Goal: Find specific page/section: Find specific page/section

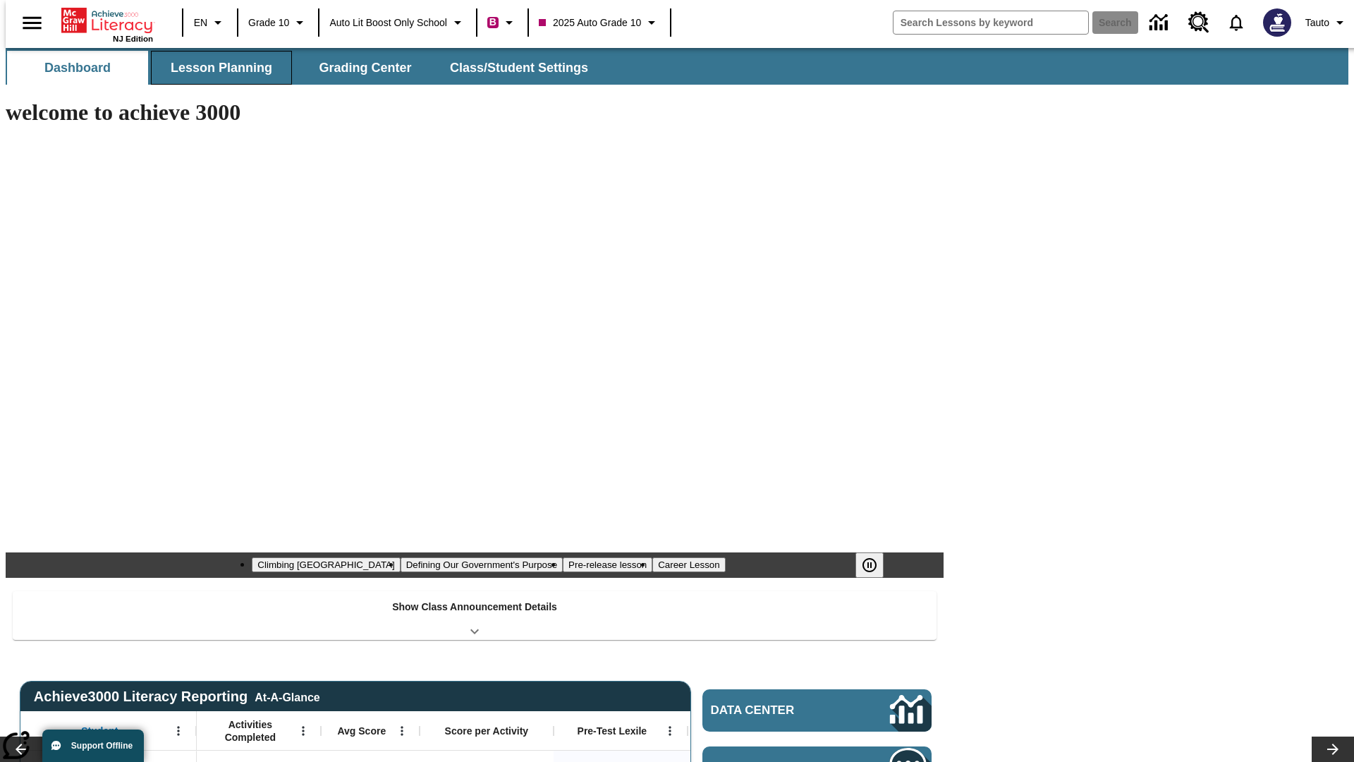
click at [216, 68] on button "Lesson Planning" at bounding box center [221, 68] width 141 height 34
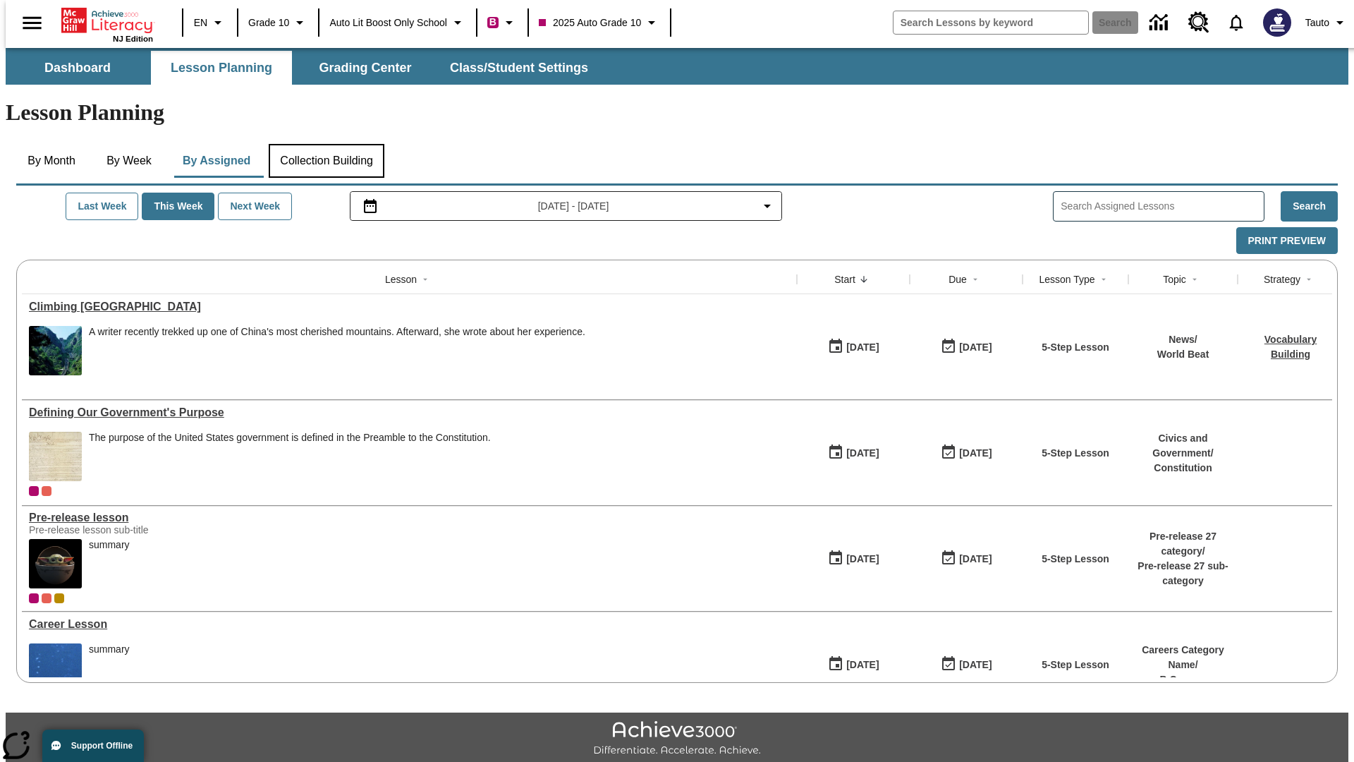
click at [326, 144] on button "Collection Building" at bounding box center [327, 161] width 116 height 34
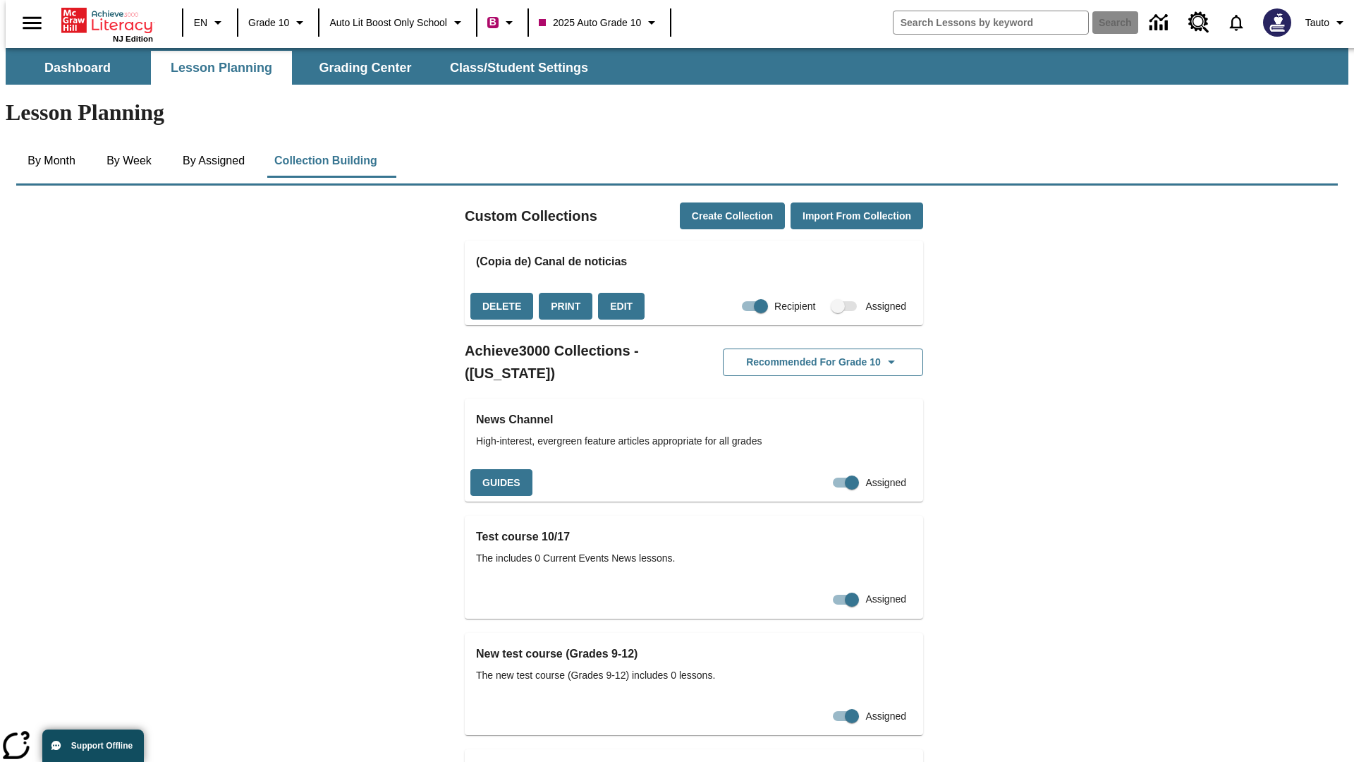
checkbox input "true"
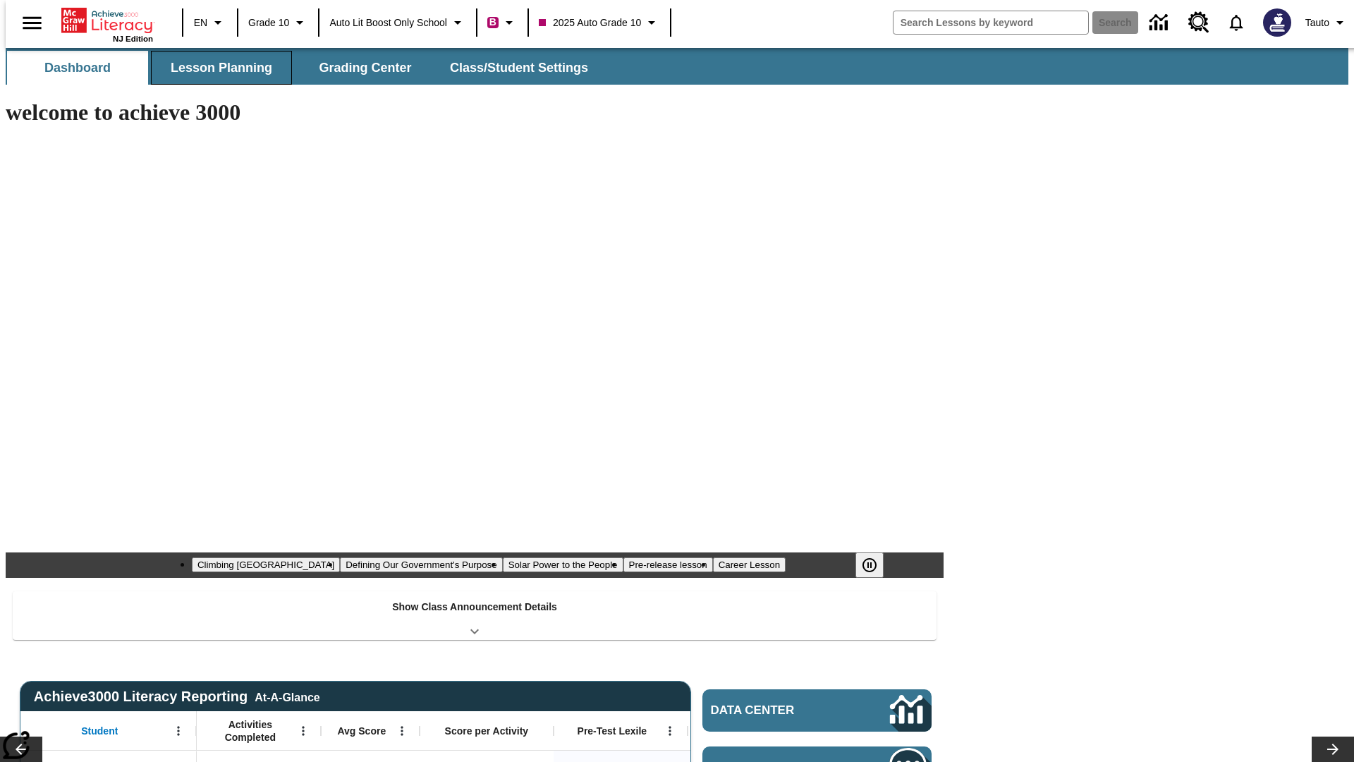
click at [216, 68] on button "Lesson Planning" at bounding box center [221, 68] width 141 height 34
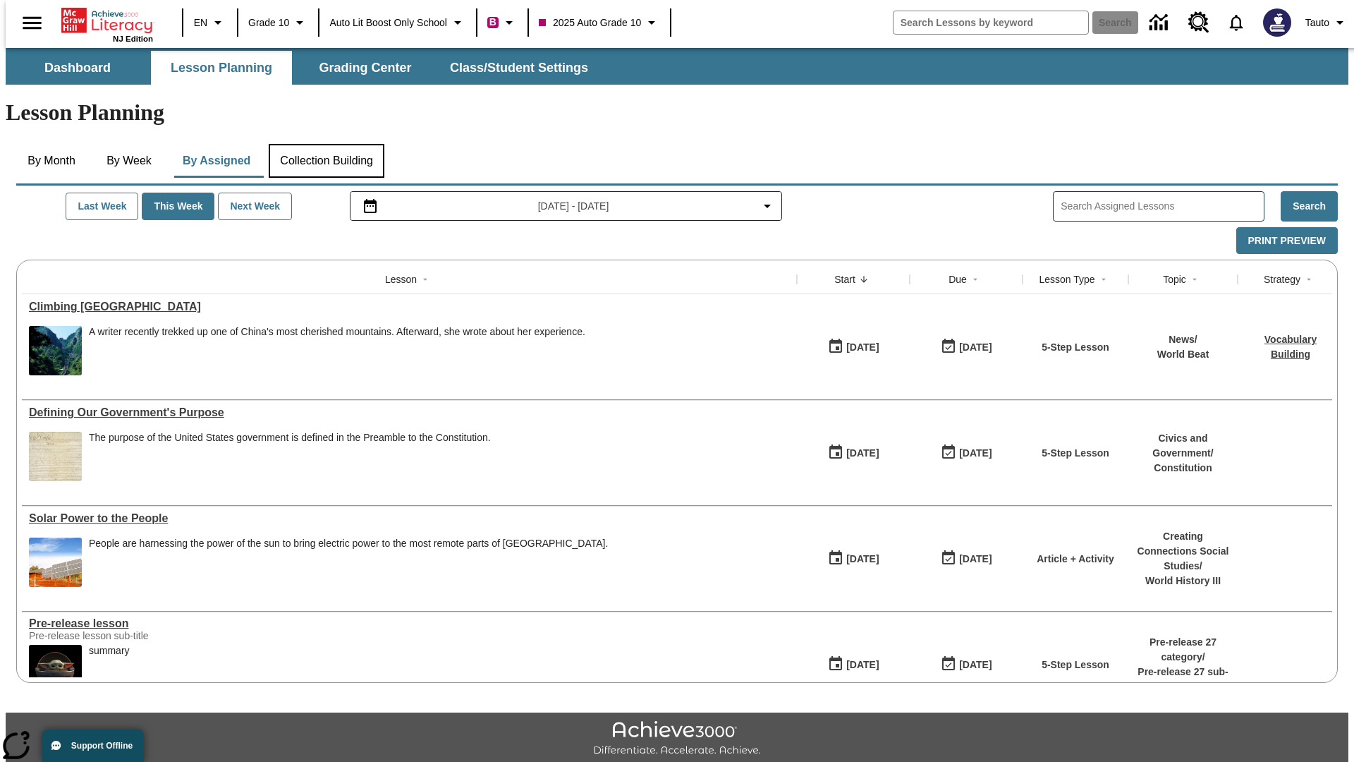
click at [326, 144] on button "Collection Building" at bounding box center [327, 161] width 116 height 34
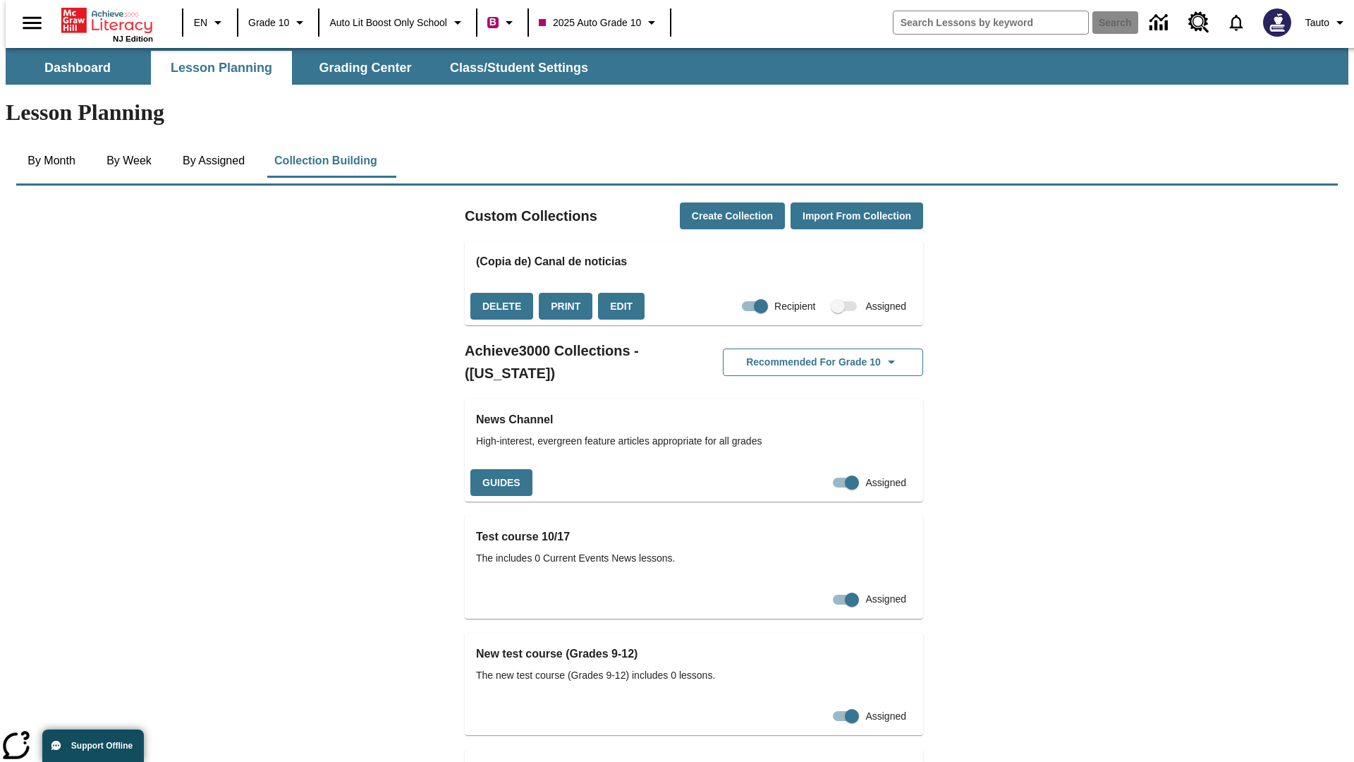
checkbox input "false"
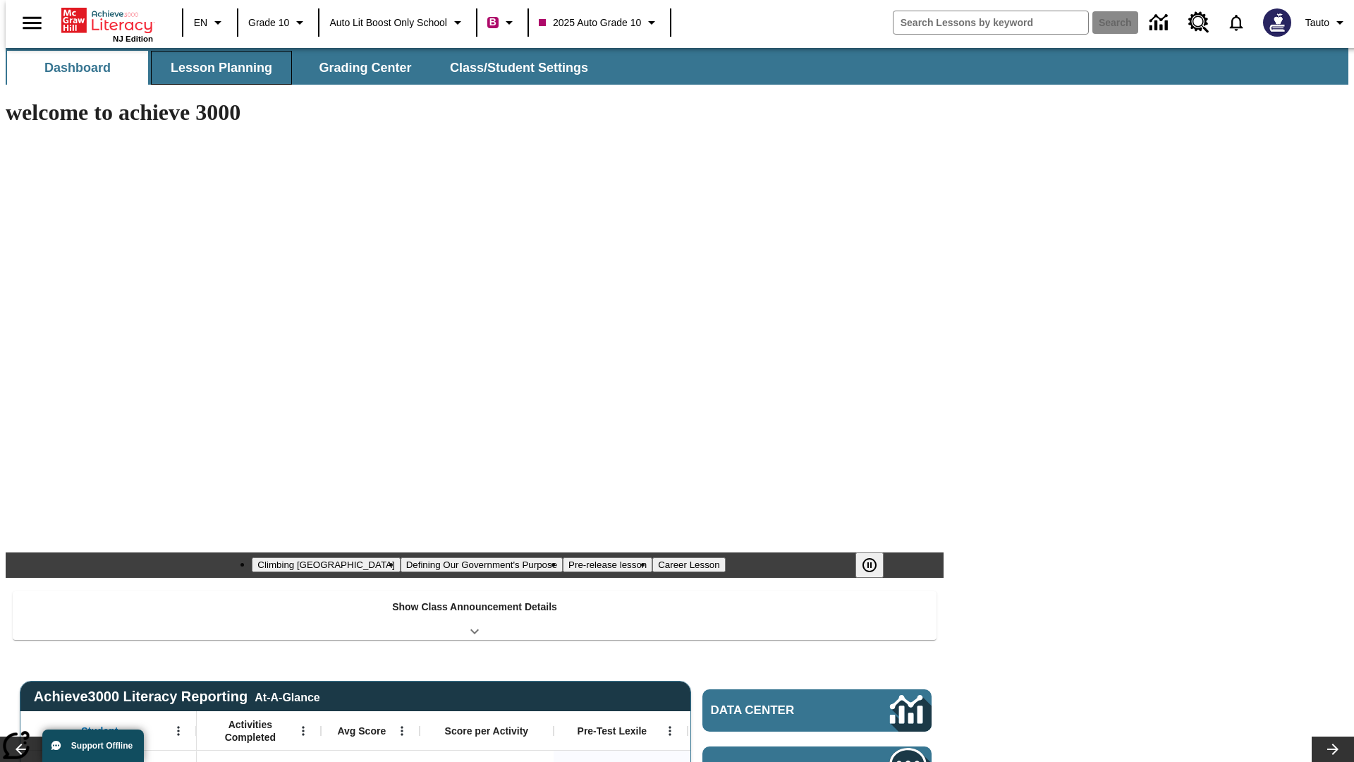
click at [216, 68] on button "Lesson Planning" at bounding box center [221, 68] width 141 height 34
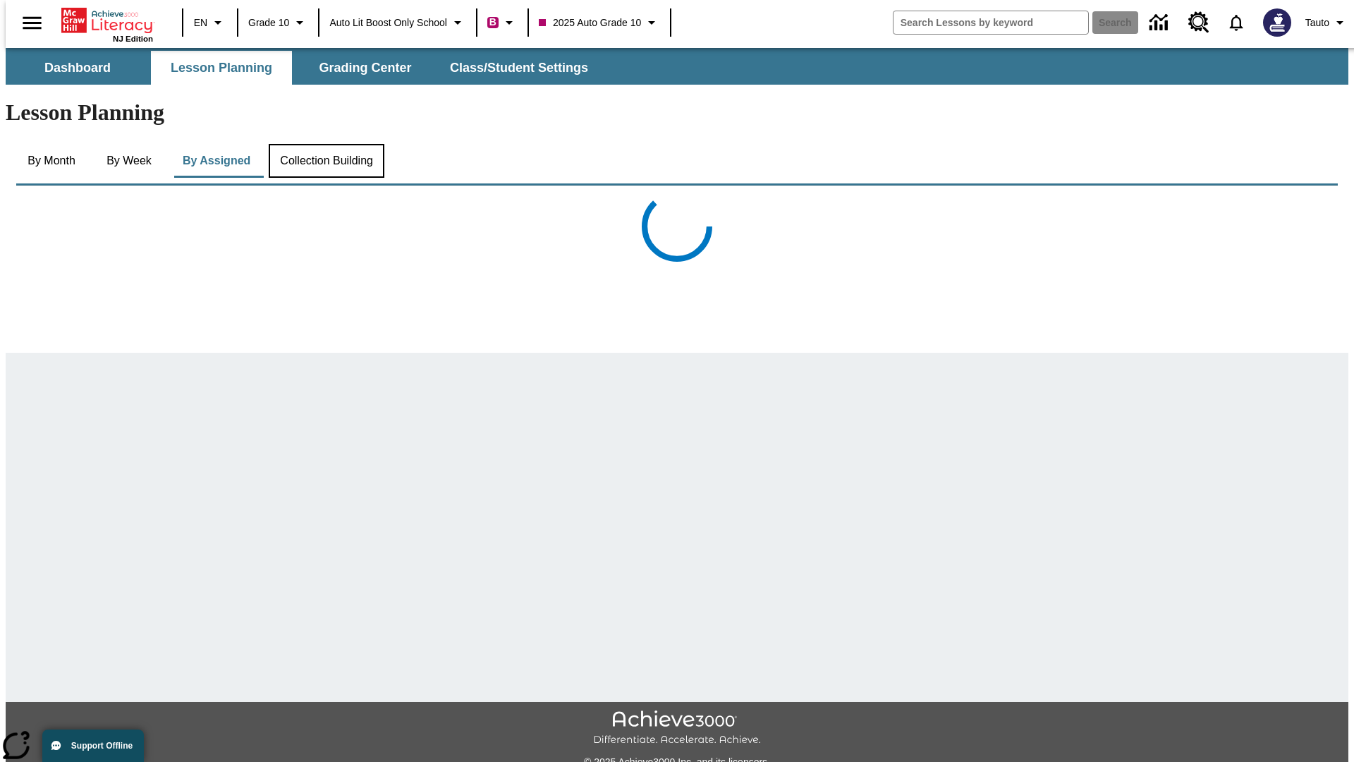
click at [326, 144] on button "Collection Building" at bounding box center [327, 161] width 116 height 34
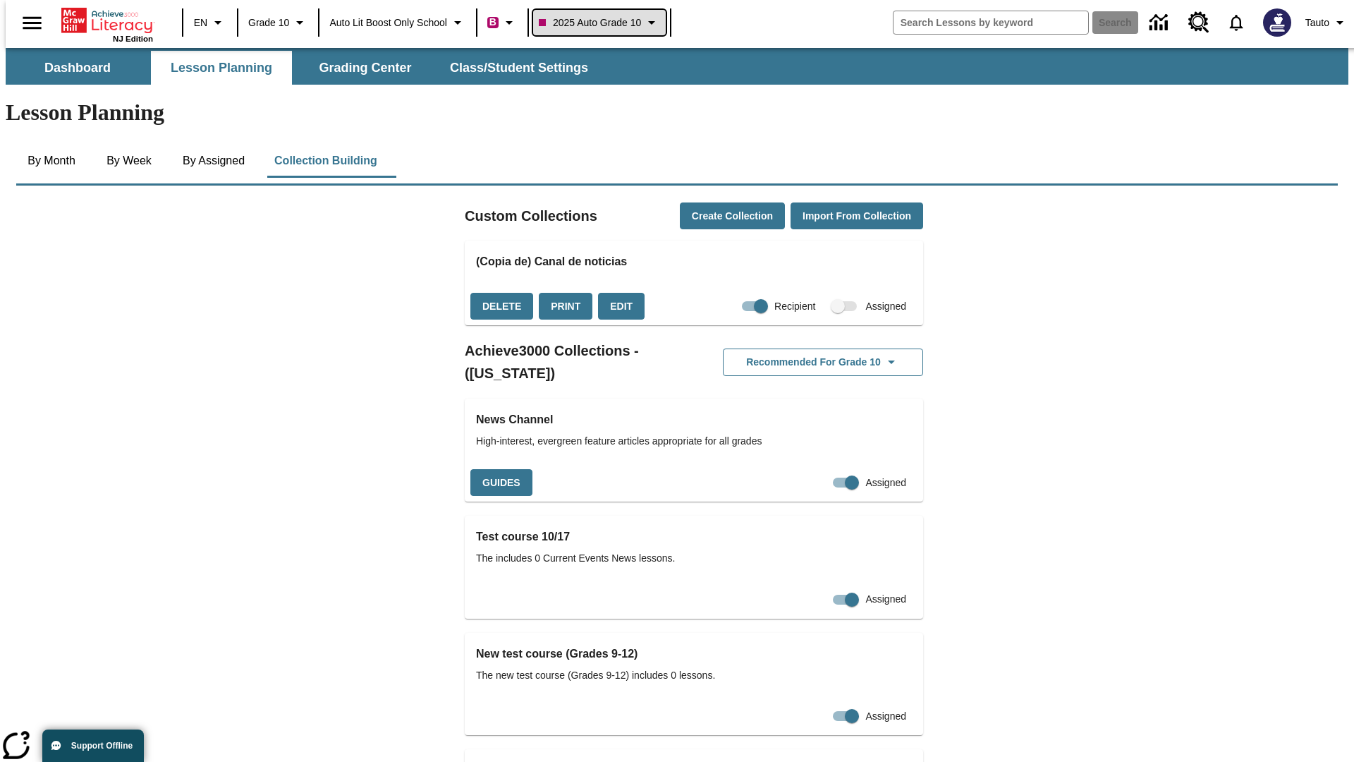
click at [604, 23] on span "2025 Auto Grade 10" at bounding box center [590, 23] width 102 height 15
